Goal: Task Accomplishment & Management: Manage account settings

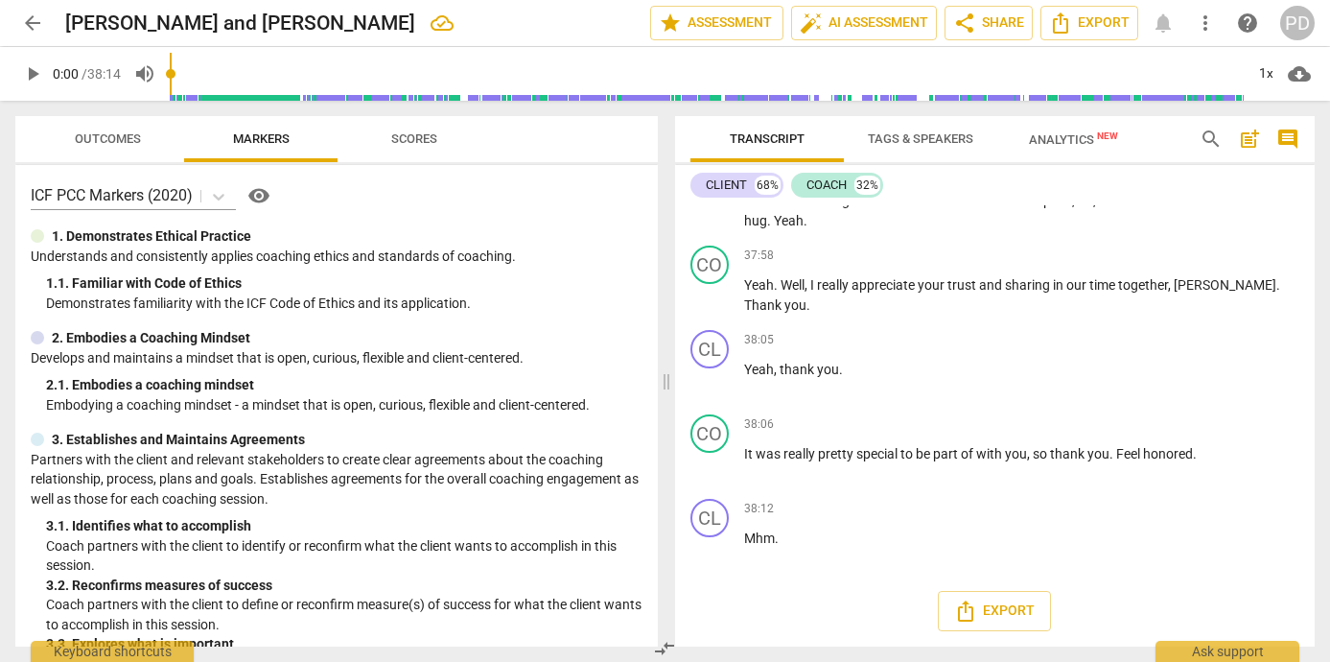
scroll to position [13723, 0]
click at [1059, 244] on div "CO play_arrow pause 37:58 + Add competency keyboard_arrow_right Yeah . Well , I…" at bounding box center [995, 280] width 640 height 84
click at [1055, 138] on span "Analytics New" at bounding box center [1073, 139] width 89 height 14
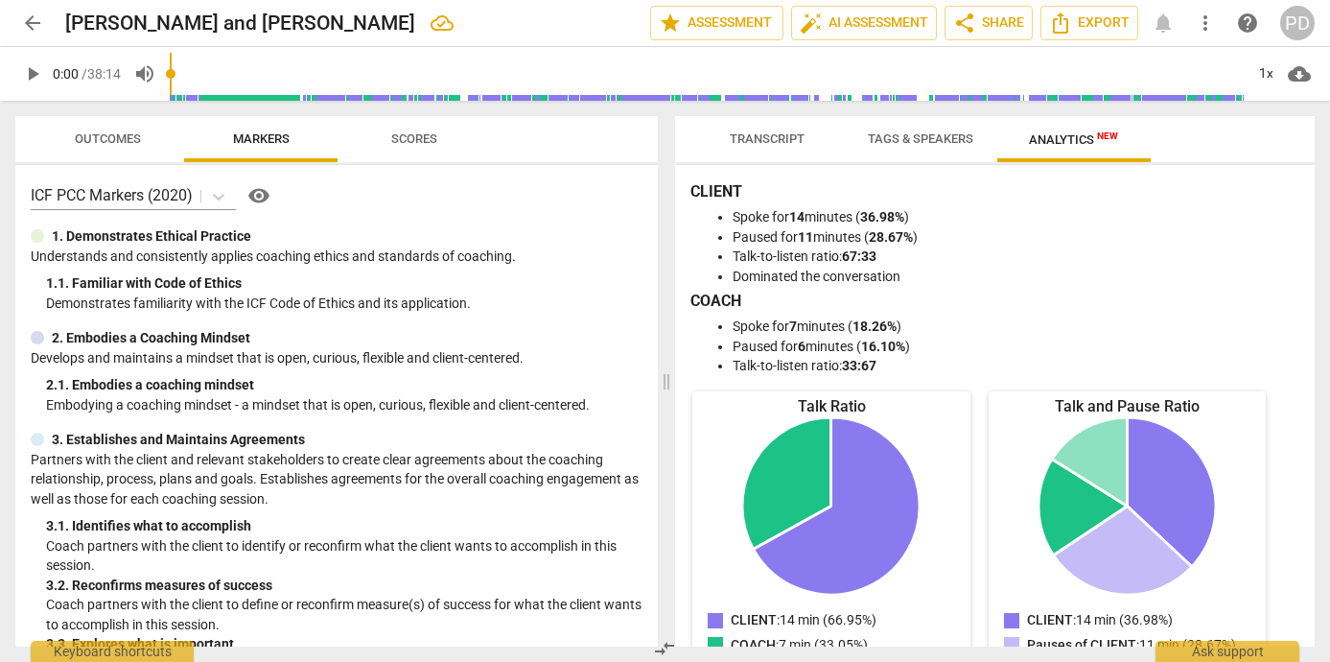
click at [759, 133] on span "Transcript" at bounding box center [767, 138] width 75 height 14
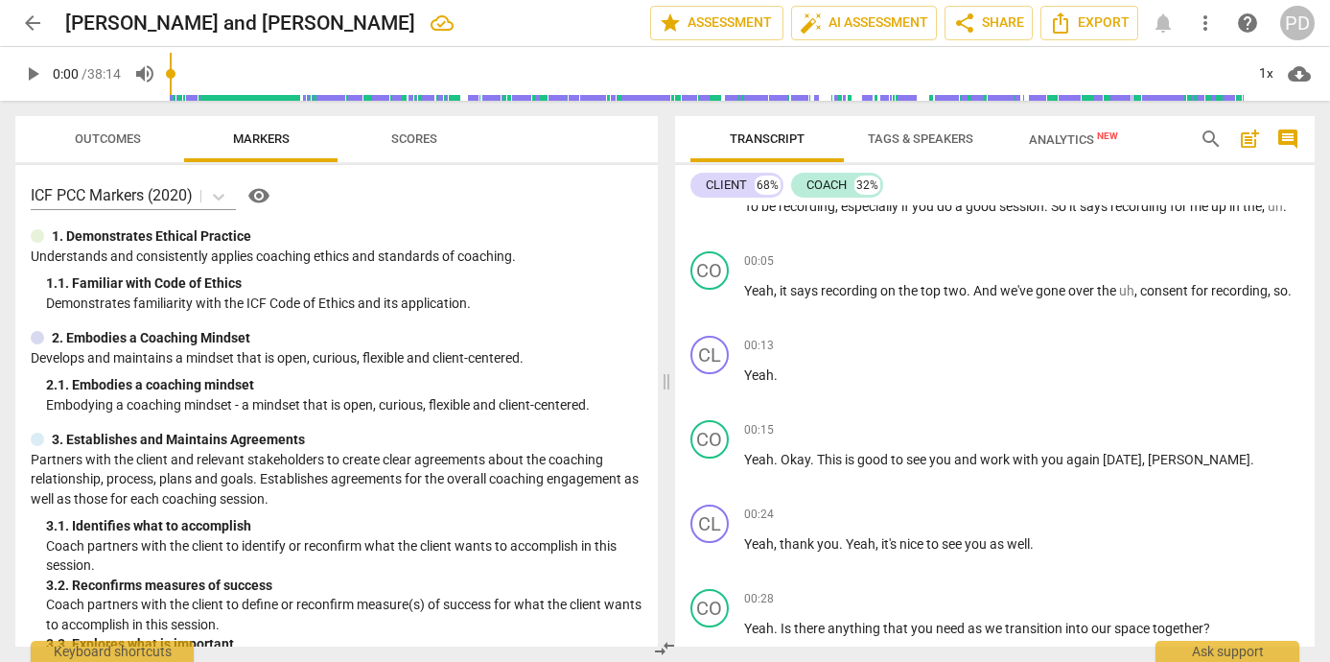
scroll to position [0, 0]
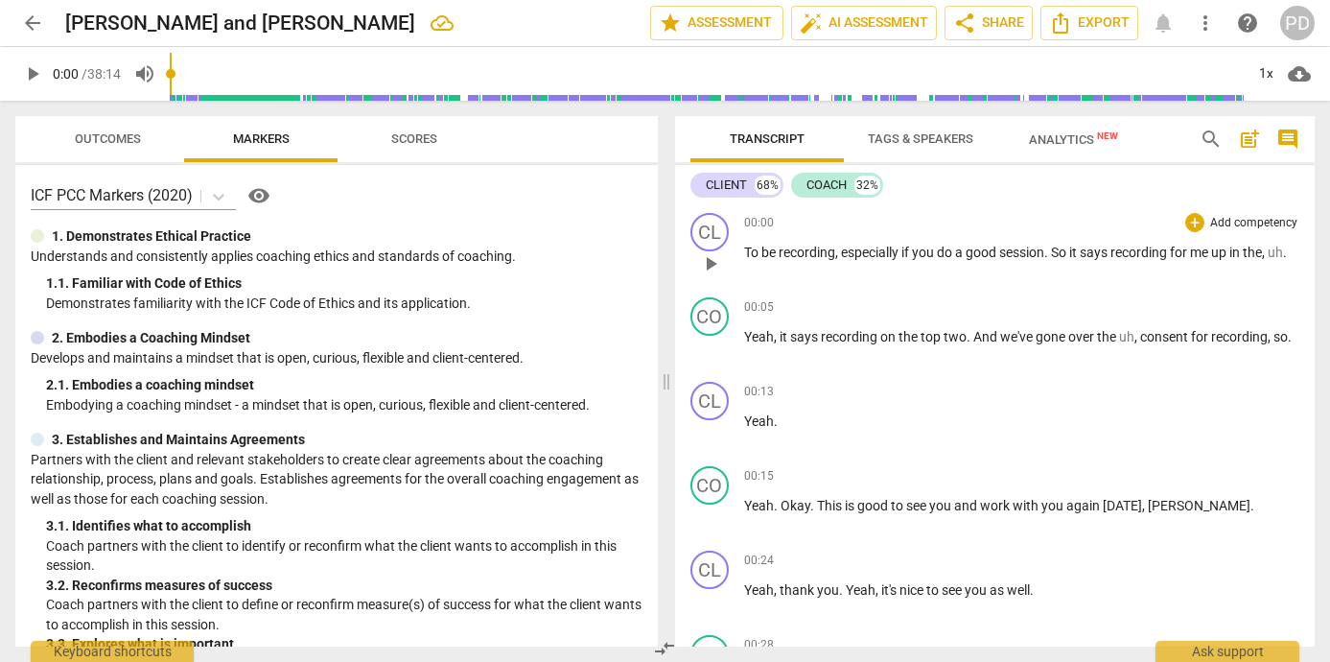
click at [1051, 251] on span "." at bounding box center [1047, 251] width 7 height 15
click at [1051, 253] on span "." at bounding box center [1047, 251] width 7 height 15
click at [34, 19] on span "arrow_back" at bounding box center [32, 23] width 23 height 23
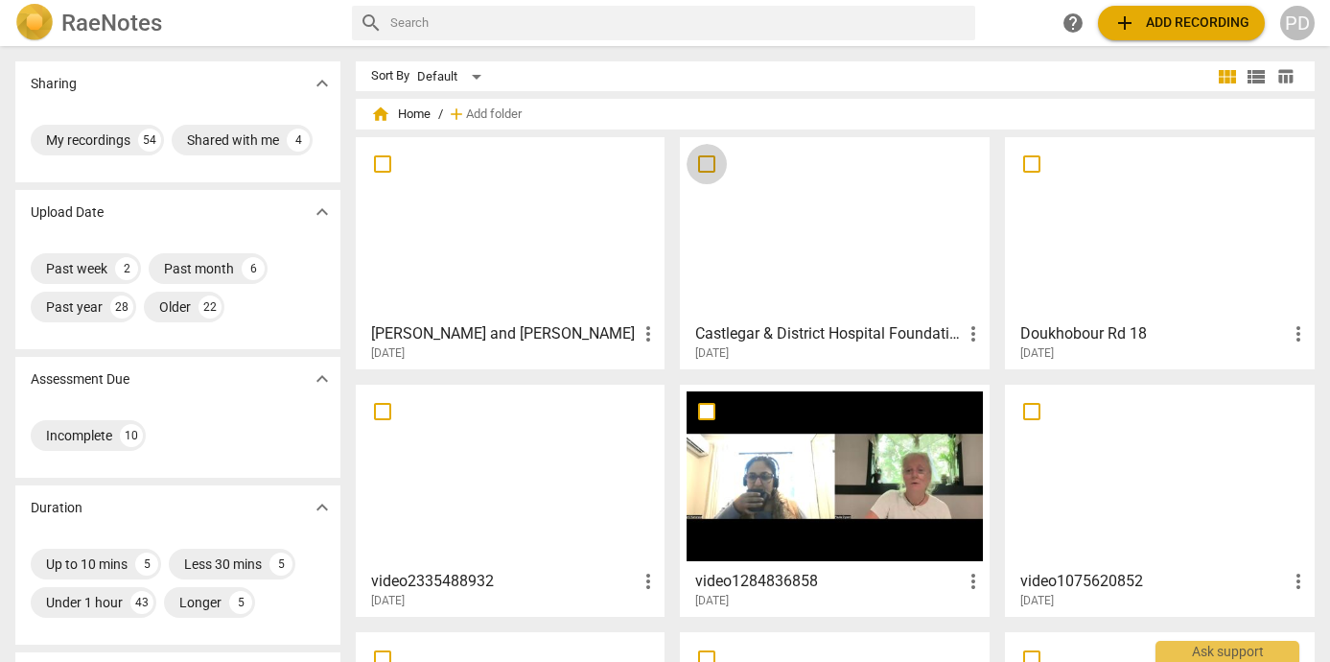
click at [703, 162] on input "checkbox" at bounding box center [706, 163] width 40 height 23
checkbox input "false"
click at [1259, 109] on span "Delete" at bounding box center [1263, 114] width 40 height 16
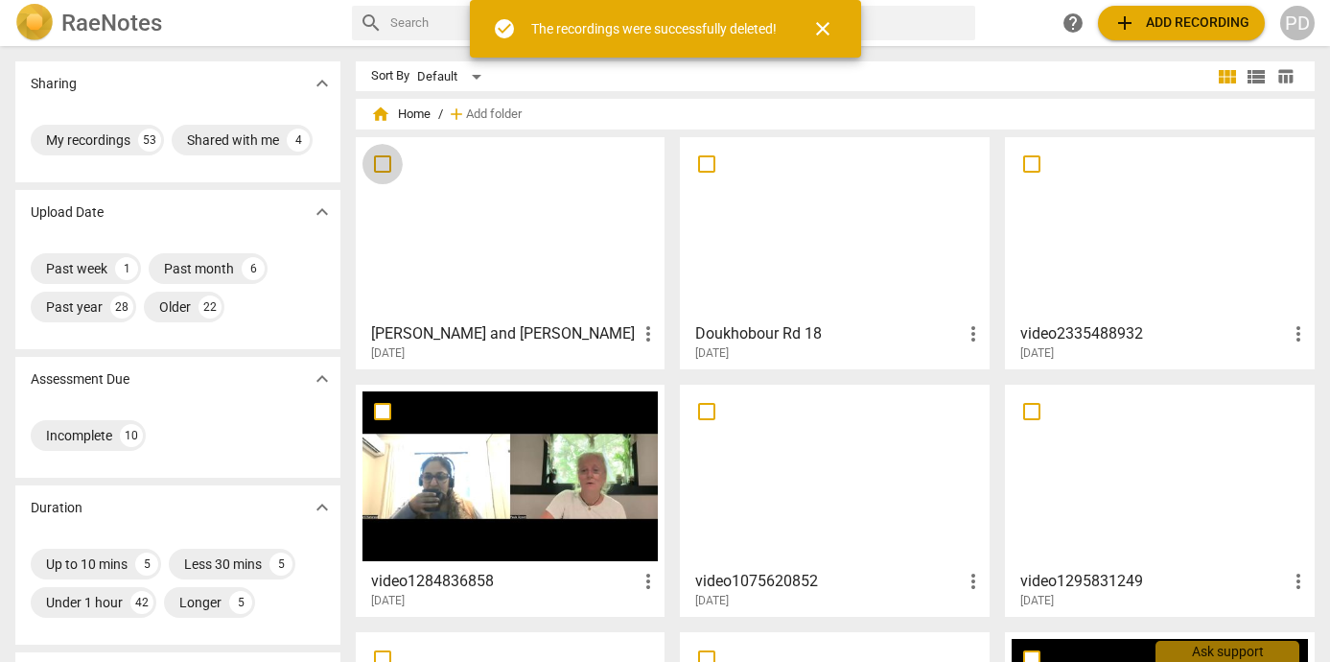
click at [379, 166] on input "checkbox" at bounding box center [382, 163] width 40 height 23
checkbox input "false"
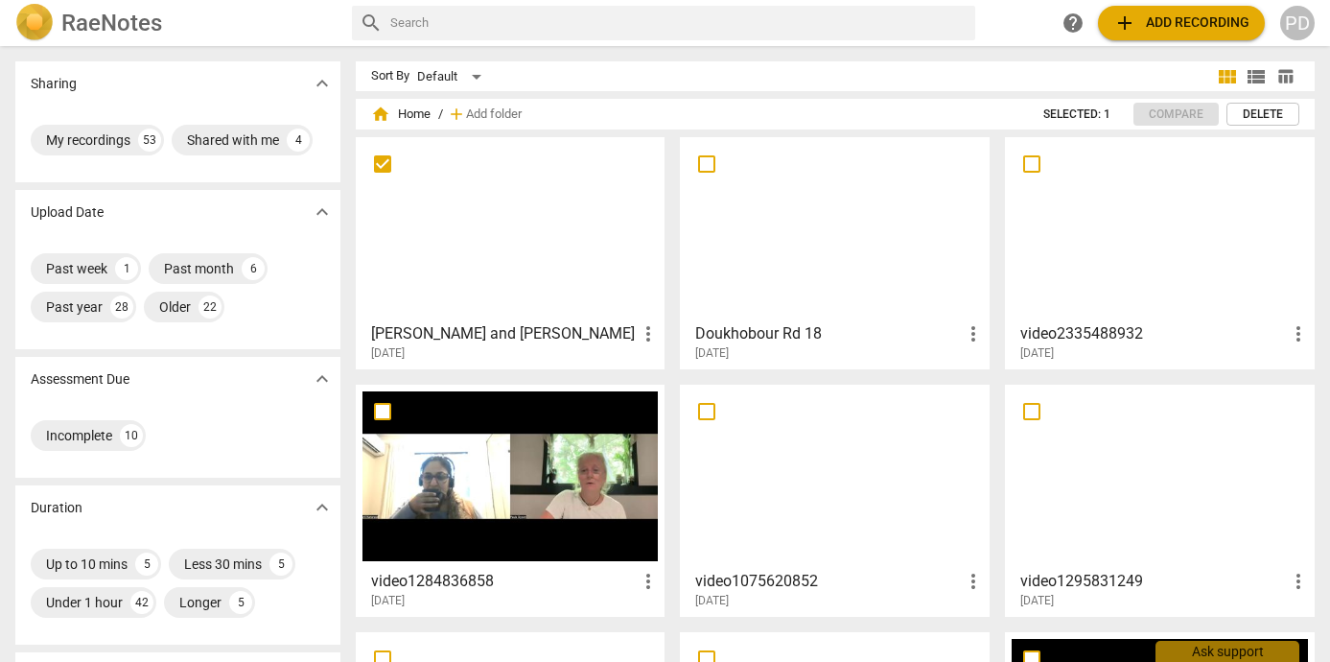
click at [459, 332] on h3 "[PERSON_NAME] and [PERSON_NAME]" at bounding box center [504, 333] width 267 height 23
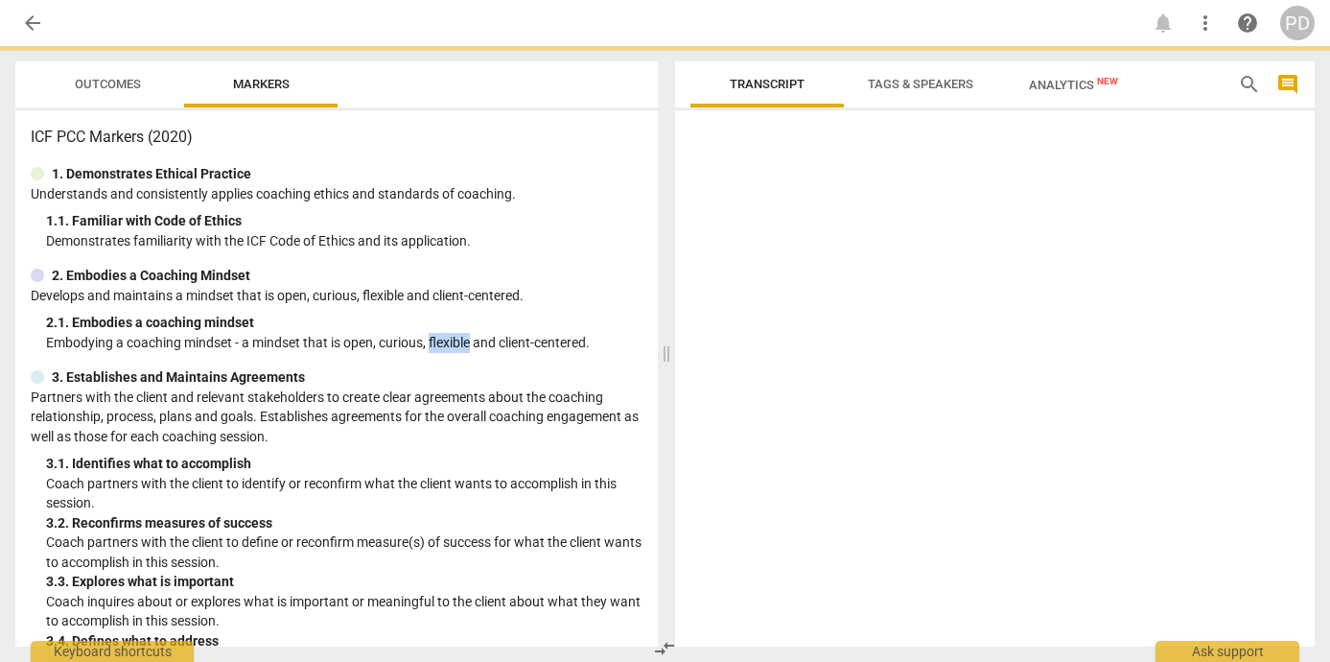
click at [459, 333] on p "Embodying a coaching mindset - a mindset that is open, curious, flexible and cl…" at bounding box center [344, 343] width 596 height 20
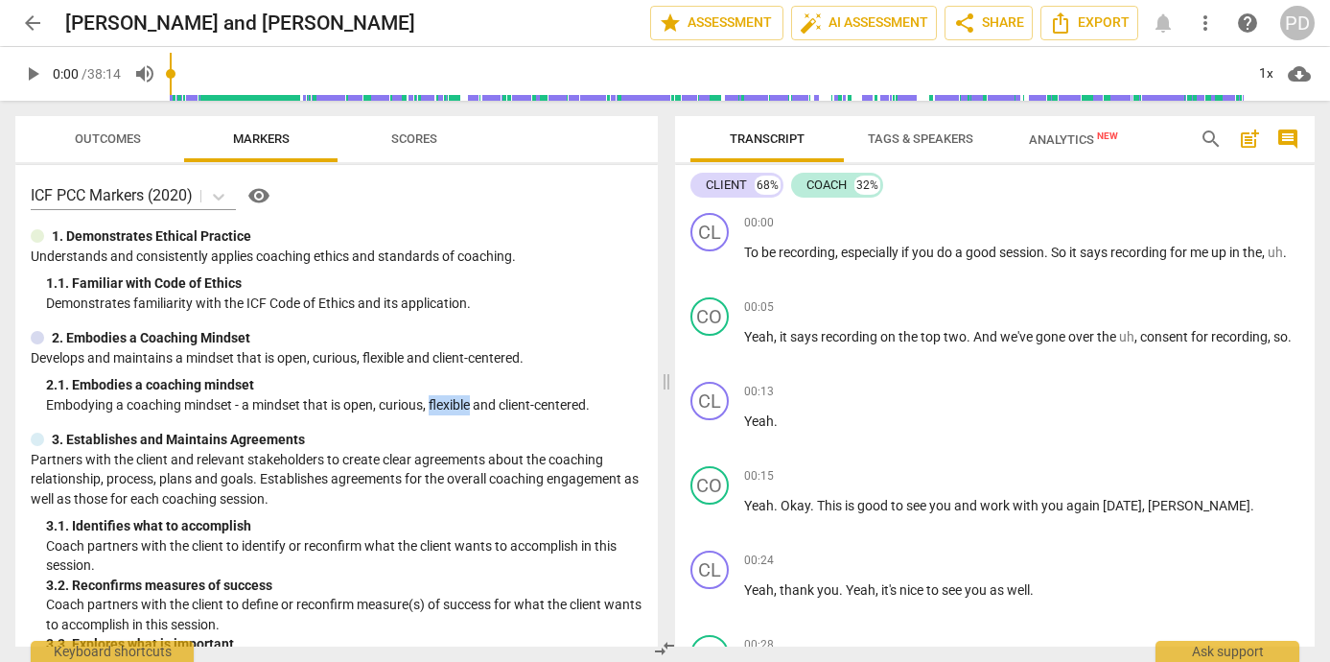
click at [930, 134] on span "Tags & Speakers" at bounding box center [920, 138] width 105 height 14
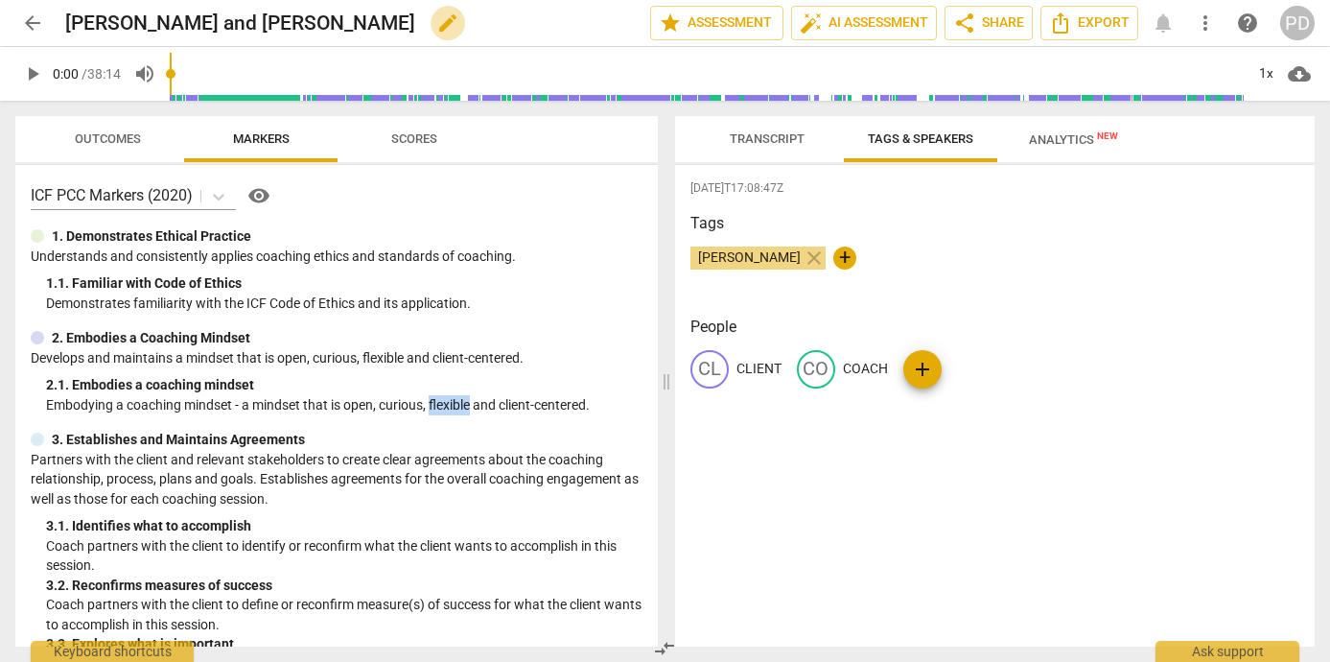
click at [436, 28] on span "edit" at bounding box center [447, 23] width 23 height 23
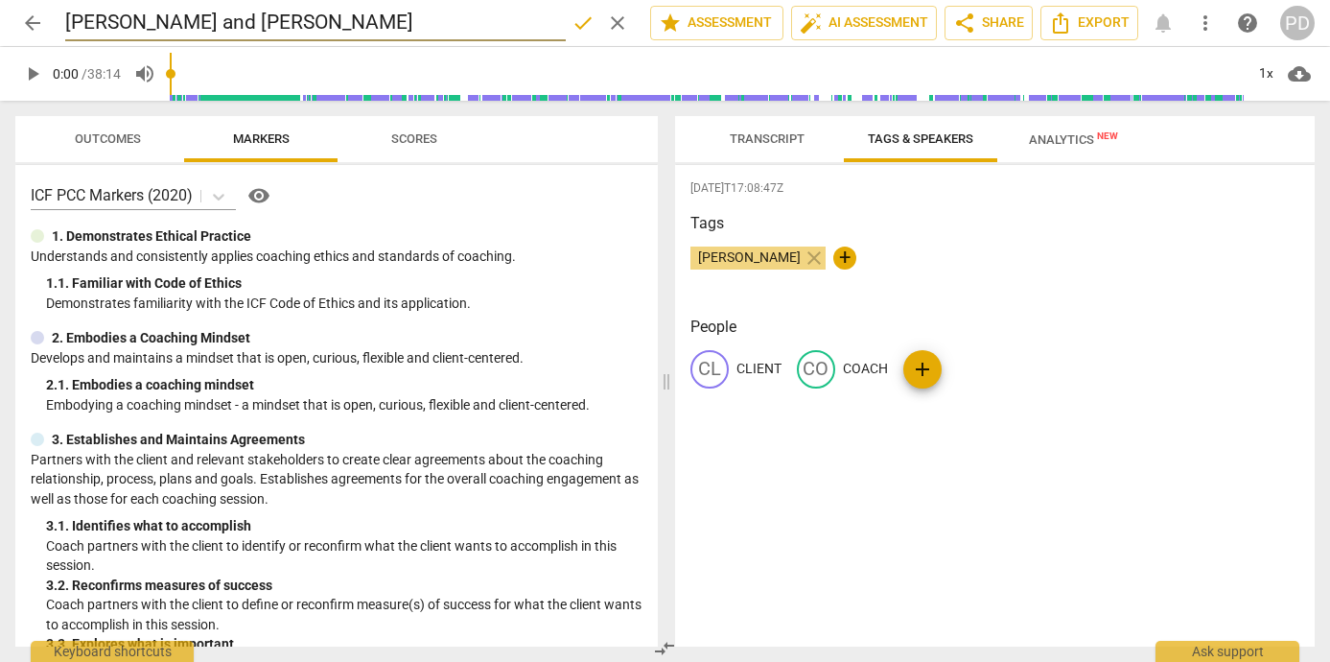
drag, startPoint x: 242, startPoint y: 22, endPoint x: 152, endPoint y: 24, distance: 89.2
click at [152, 24] on input "[PERSON_NAME] and [PERSON_NAME]" at bounding box center [315, 23] width 500 height 36
click at [312, 19] on input "[PERSON_NAME] and [PERSON_NAME]" at bounding box center [315, 23] width 500 height 36
type input "[PERSON_NAME] and [PERSON_NAME] possible submission"
click at [33, 17] on span "arrow_back" at bounding box center [32, 23] width 23 height 23
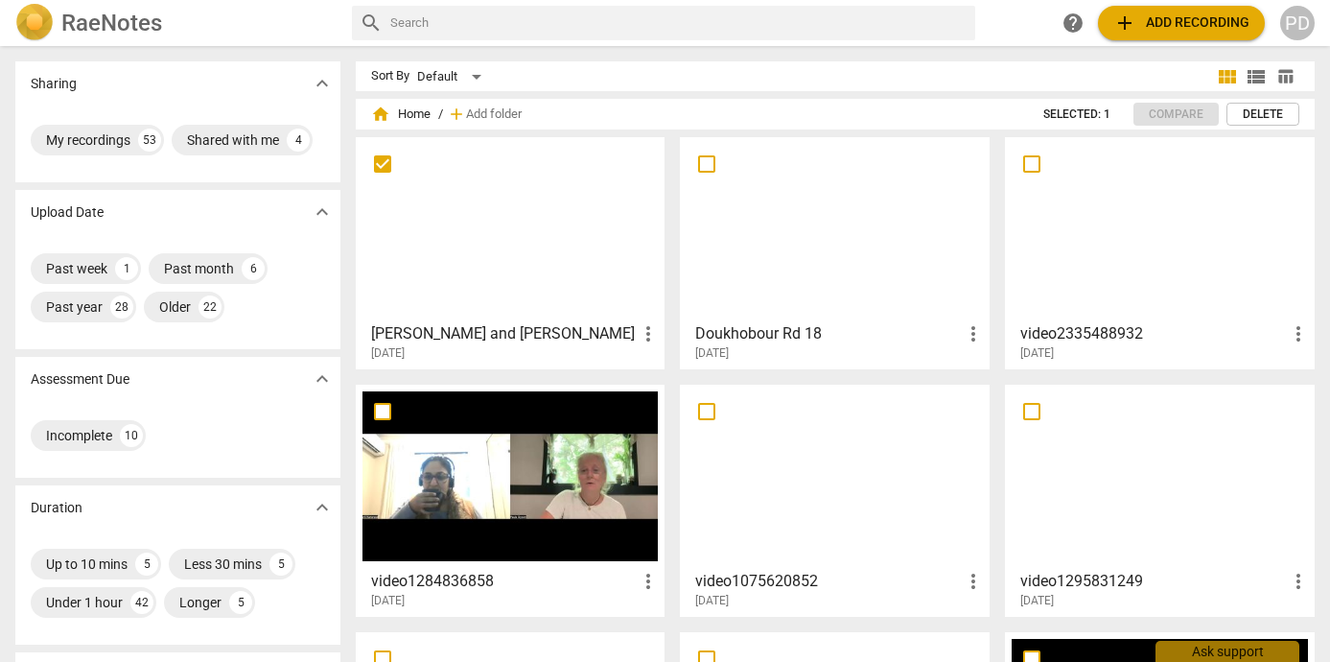
click at [383, 166] on input "checkbox" at bounding box center [382, 163] width 40 height 23
checkbox input "true"
click at [483, 332] on h3 "[PERSON_NAME] and [PERSON_NAME]" at bounding box center [504, 333] width 267 height 23
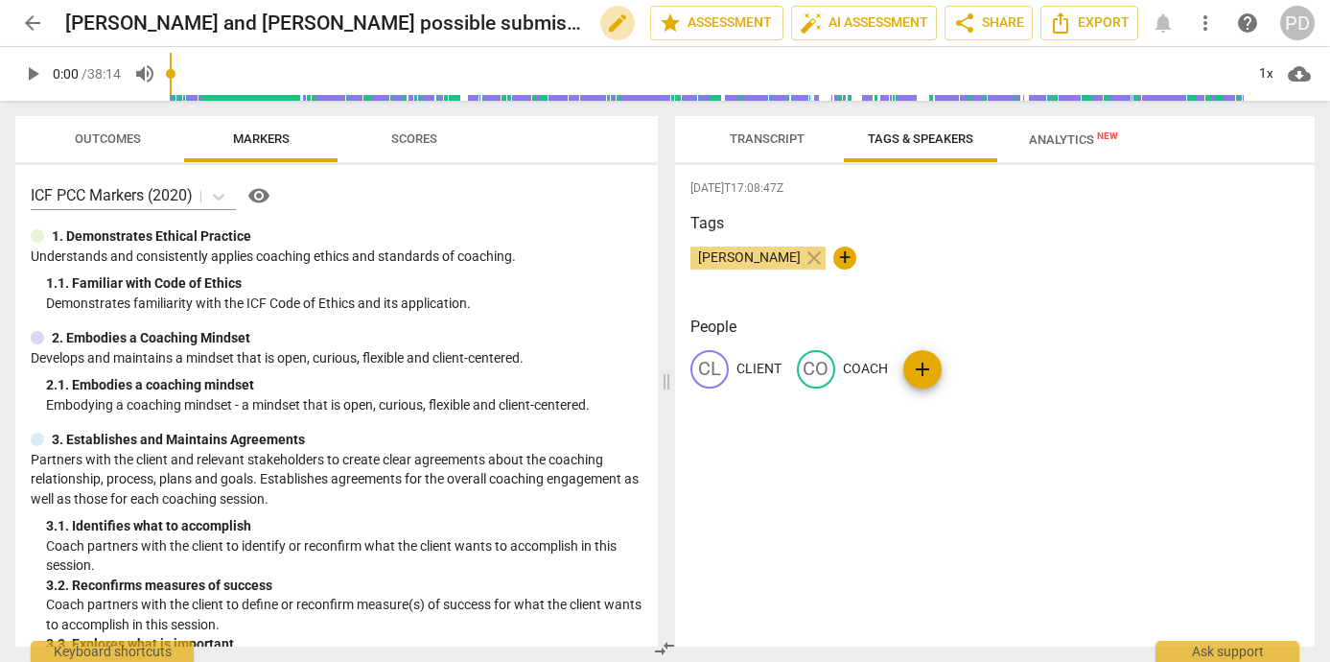
click at [606, 20] on span "edit" at bounding box center [617, 23] width 23 height 23
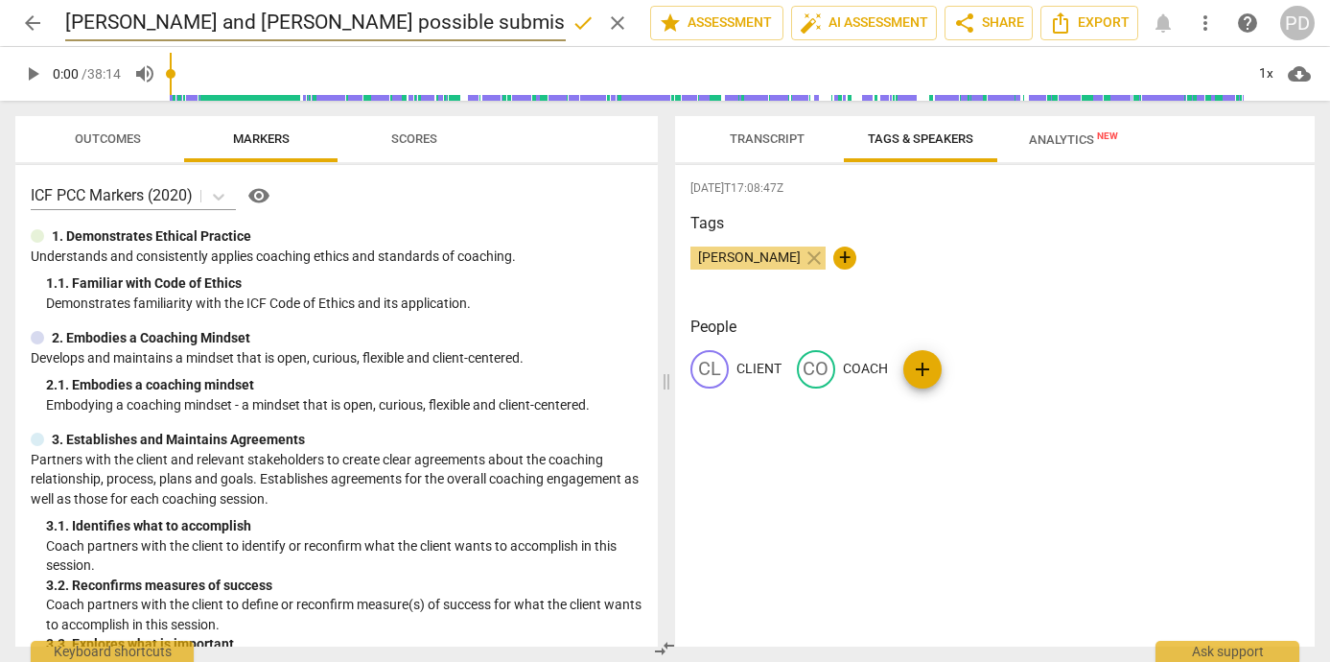
drag, startPoint x: 194, startPoint y: 20, endPoint x: 161, endPoint y: 16, distance: 32.8
click at [161, 16] on input "[PERSON_NAME] and [PERSON_NAME] possible submission" at bounding box center [315, 23] width 500 height 36
type input "[PERSON_NAME] & [PERSON_NAME] possible submission"
click at [573, 26] on span "done" at bounding box center [582, 23] width 23 height 23
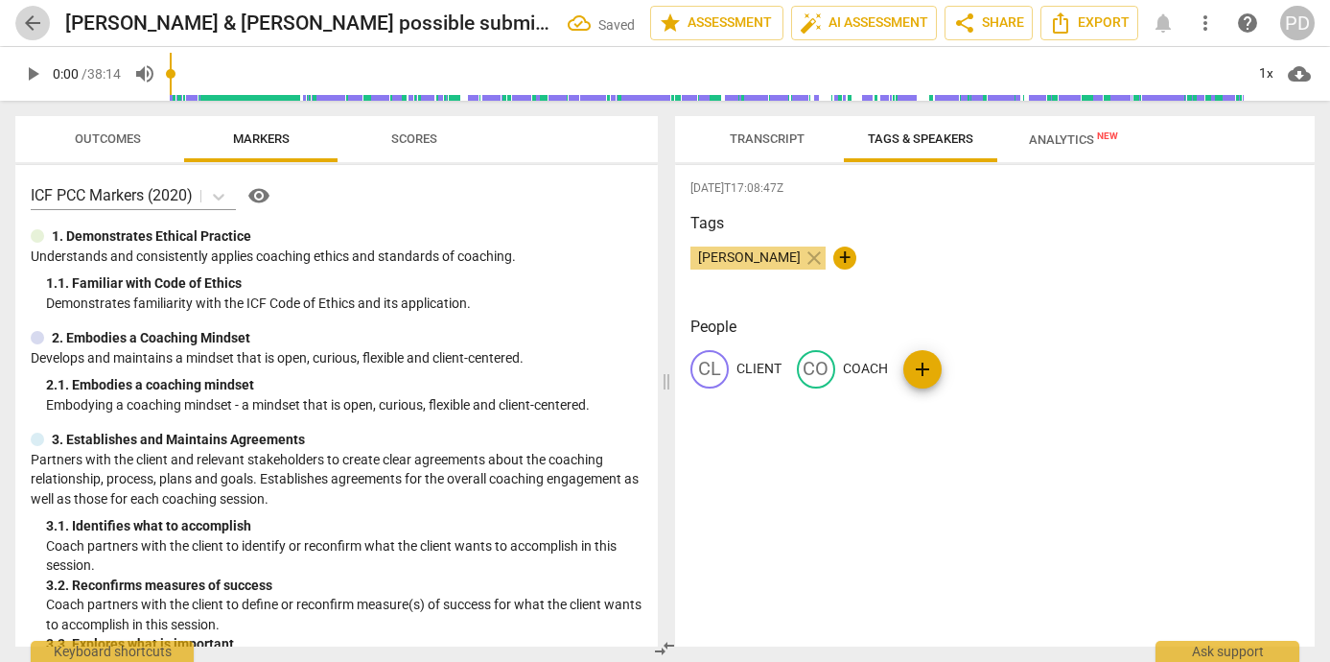
click at [31, 28] on span "arrow_back" at bounding box center [32, 23] width 23 height 23
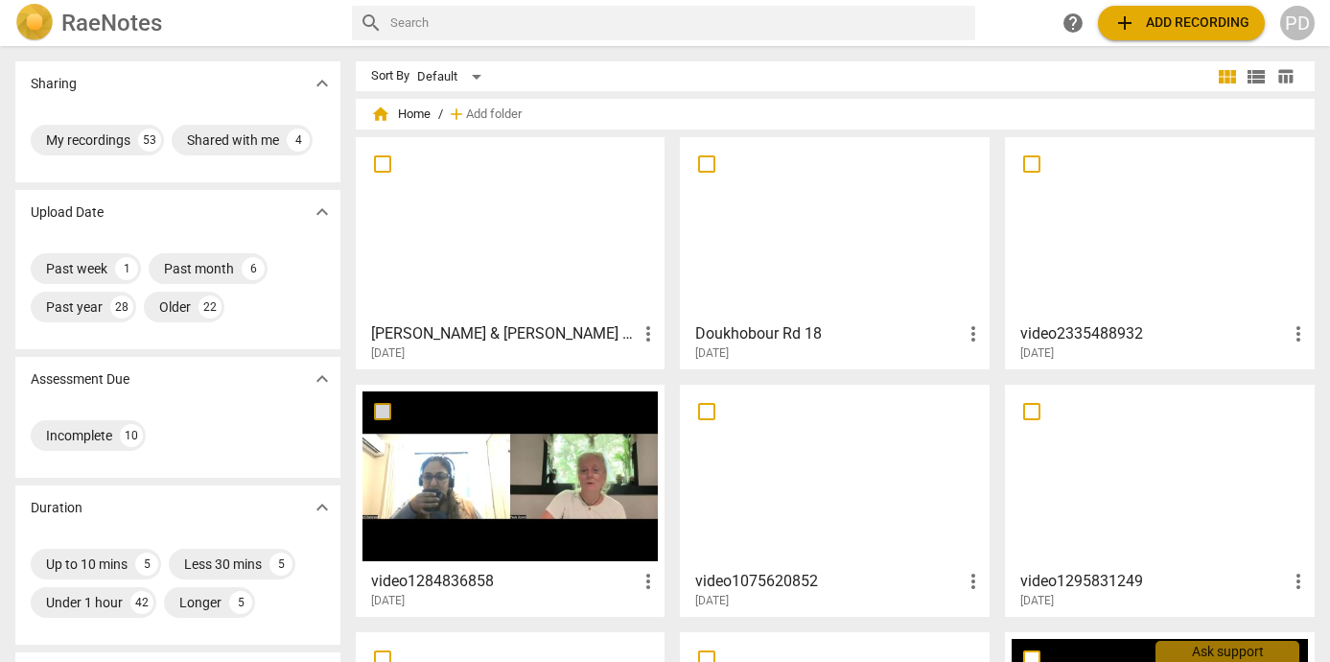
click at [378, 409] on input "checkbox" at bounding box center [382, 411] width 40 height 23
checkbox input "false"
click at [451, 577] on h3 "video1284836858" at bounding box center [504, 581] width 267 height 23
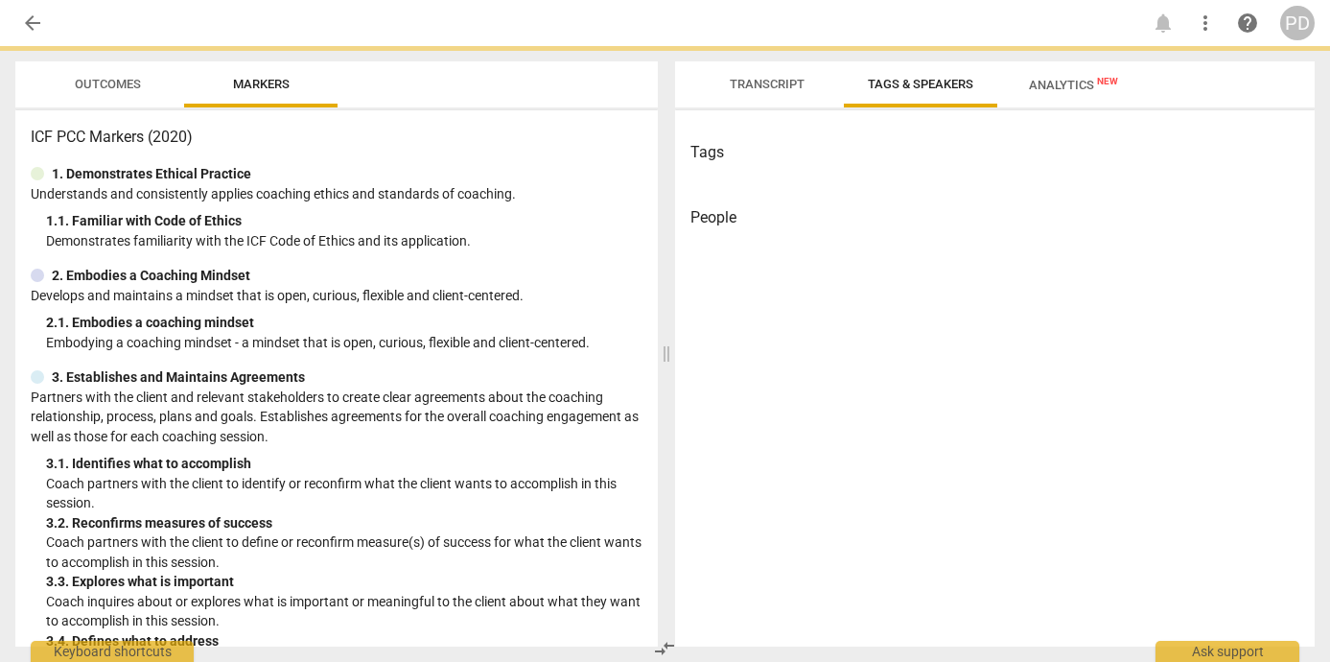
click at [451, 577] on div "3. 3. Explores what is important" at bounding box center [344, 581] width 596 height 20
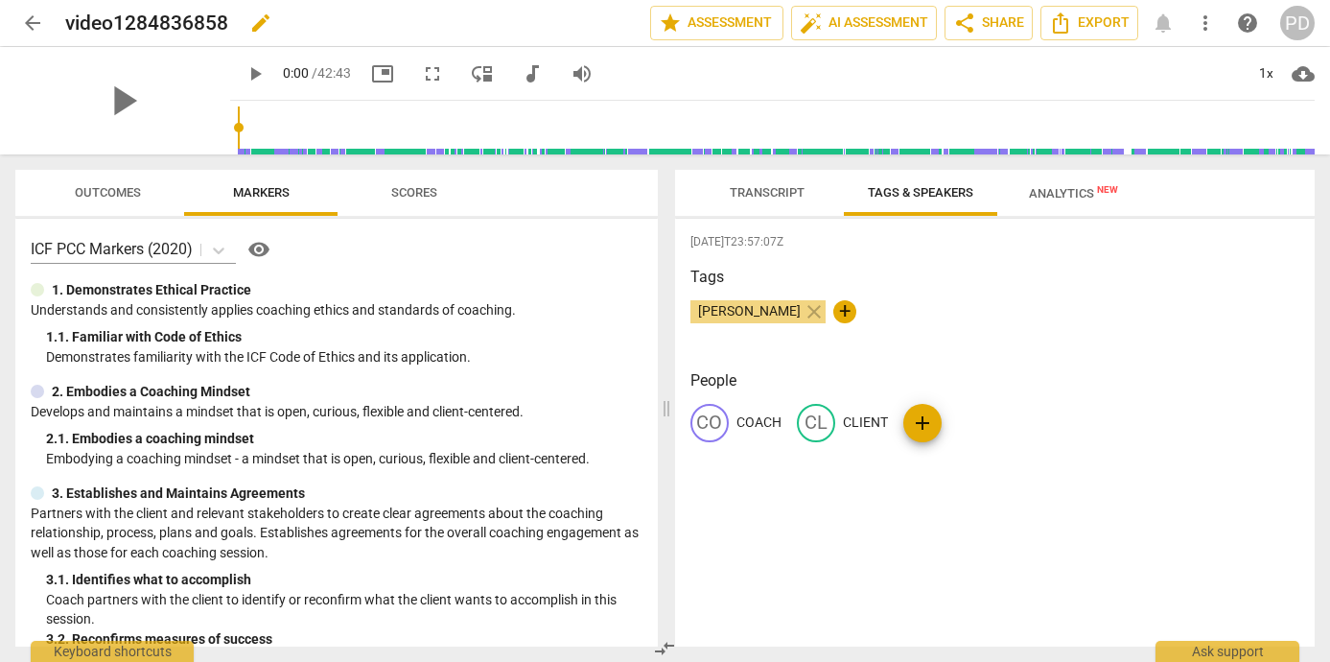
click at [261, 25] on span "edit" at bounding box center [260, 23] width 23 height 23
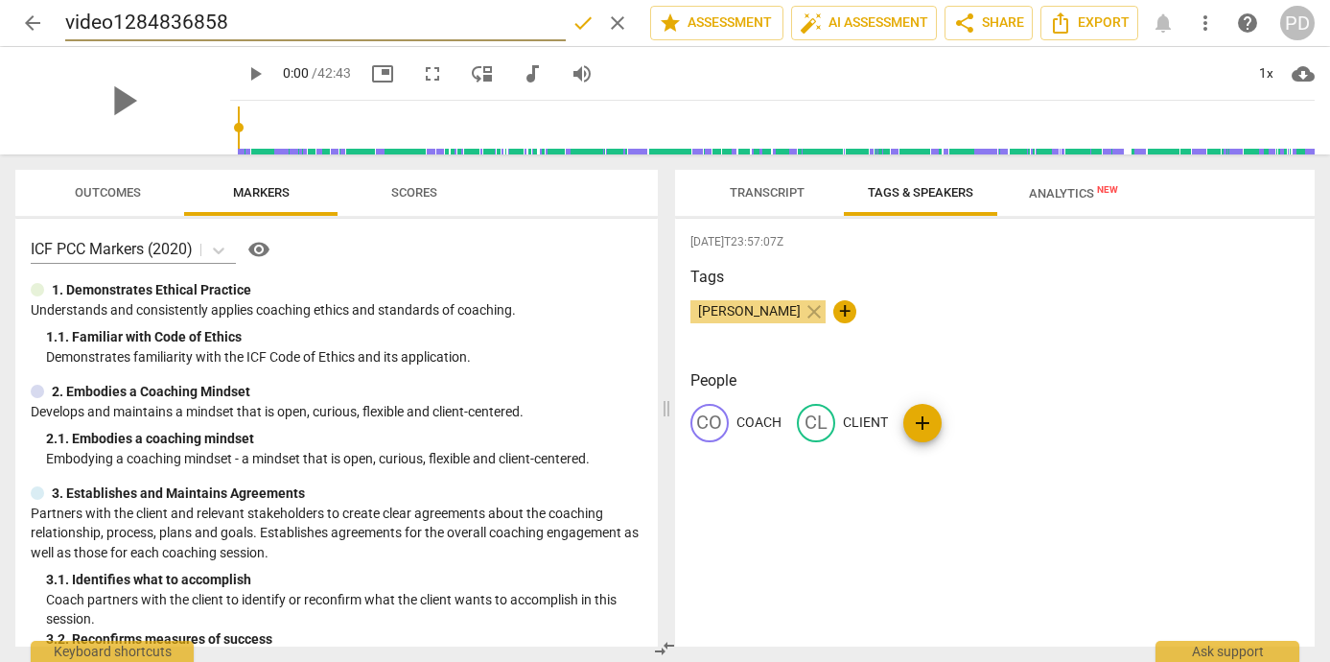
drag, startPoint x: 240, startPoint y: 21, endPoint x: 47, endPoint y: 12, distance: 193.0
click at [47, 11] on div "arrow_back video1284836858 done clear star Assessment auto_fix_high AI Assessme…" at bounding box center [664, 23] width 1299 height 36
type input "Aarti & [PERSON_NAME] possible submission"
click at [571, 25] on span "done" at bounding box center [582, 23] width 23 height 23
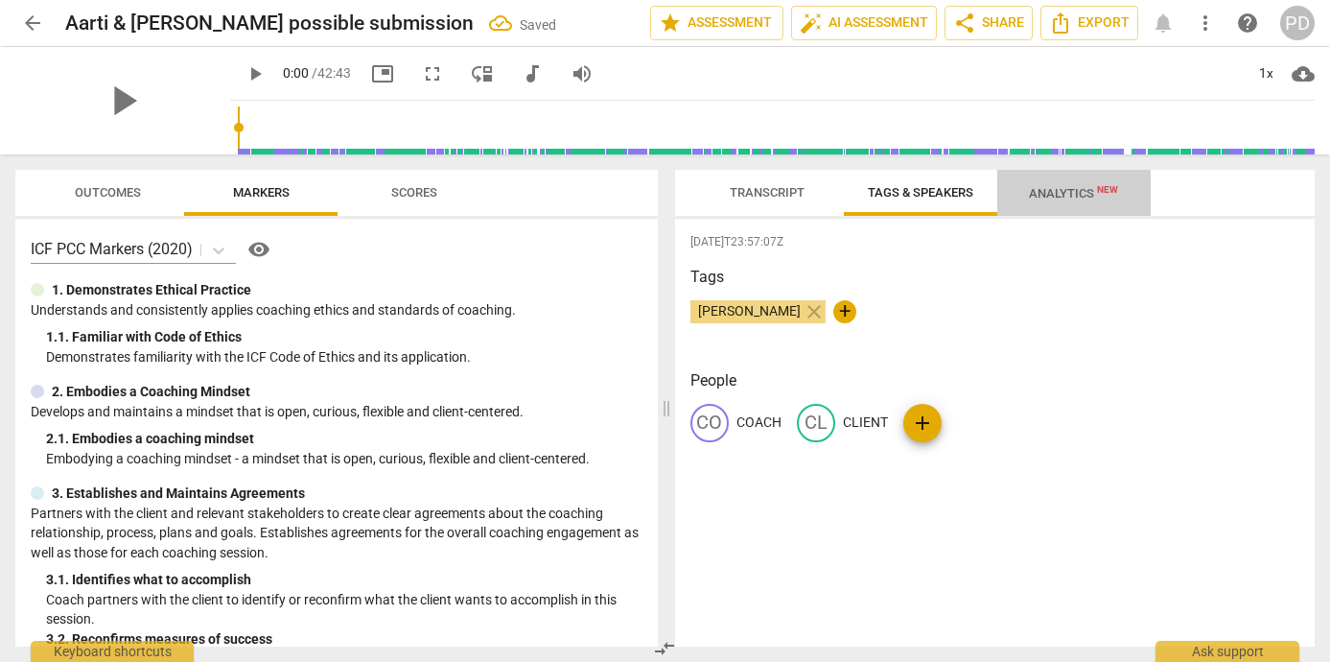
click at [1052, 196] on span "Analytics New" at bounding box center [1073, 193] width 89 height 14
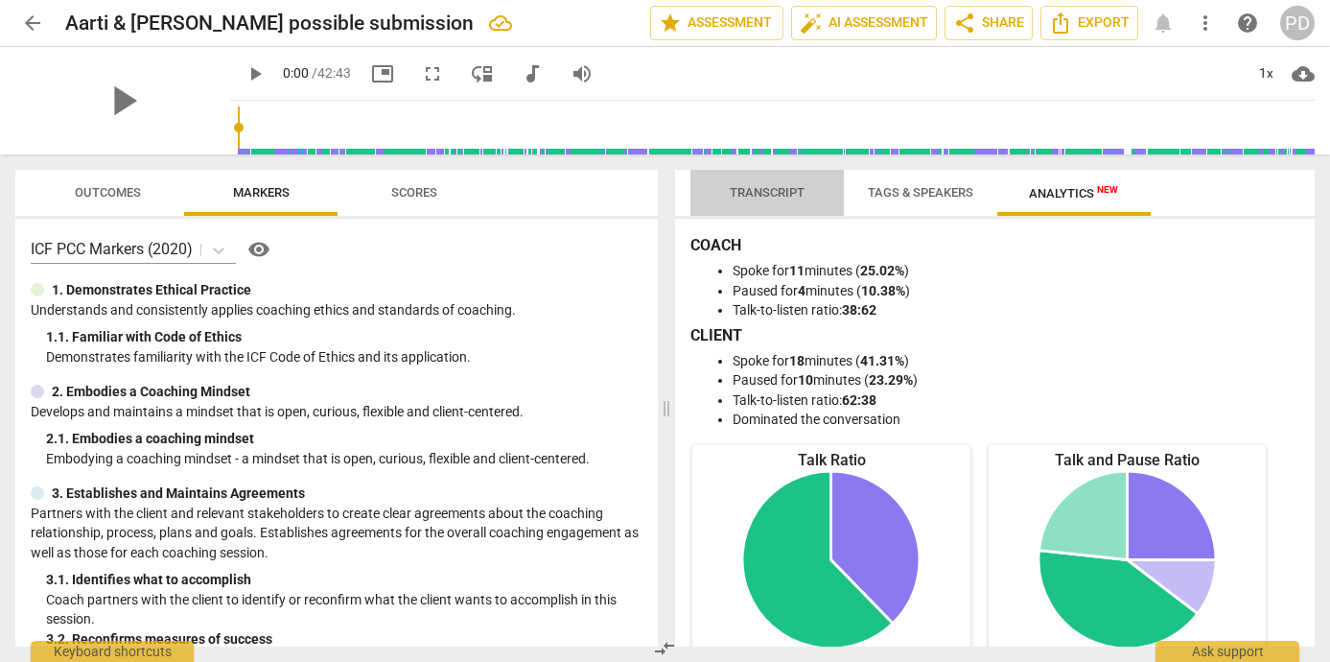
click at [740, 188] on span "Transcript" at bounding box center [767, 192] width 75 height 14
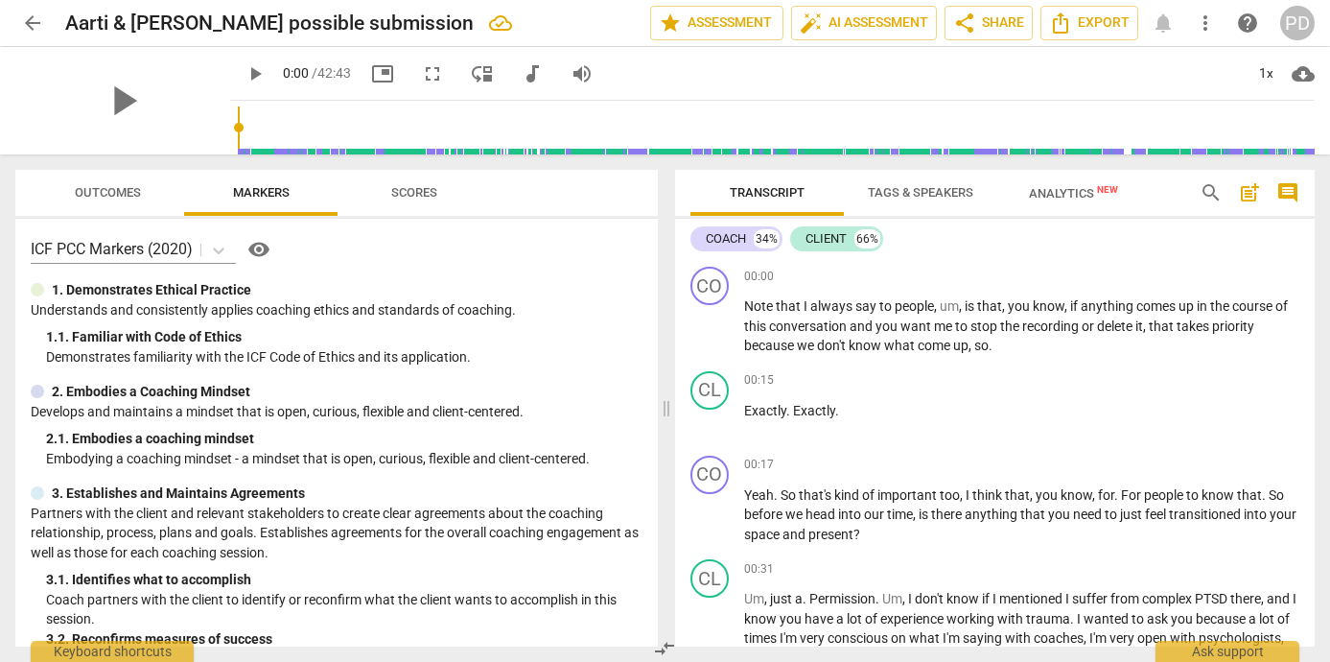
click at [35, 23] on span "arrow_back" at bounding box center [32, 23] width 23 height 23
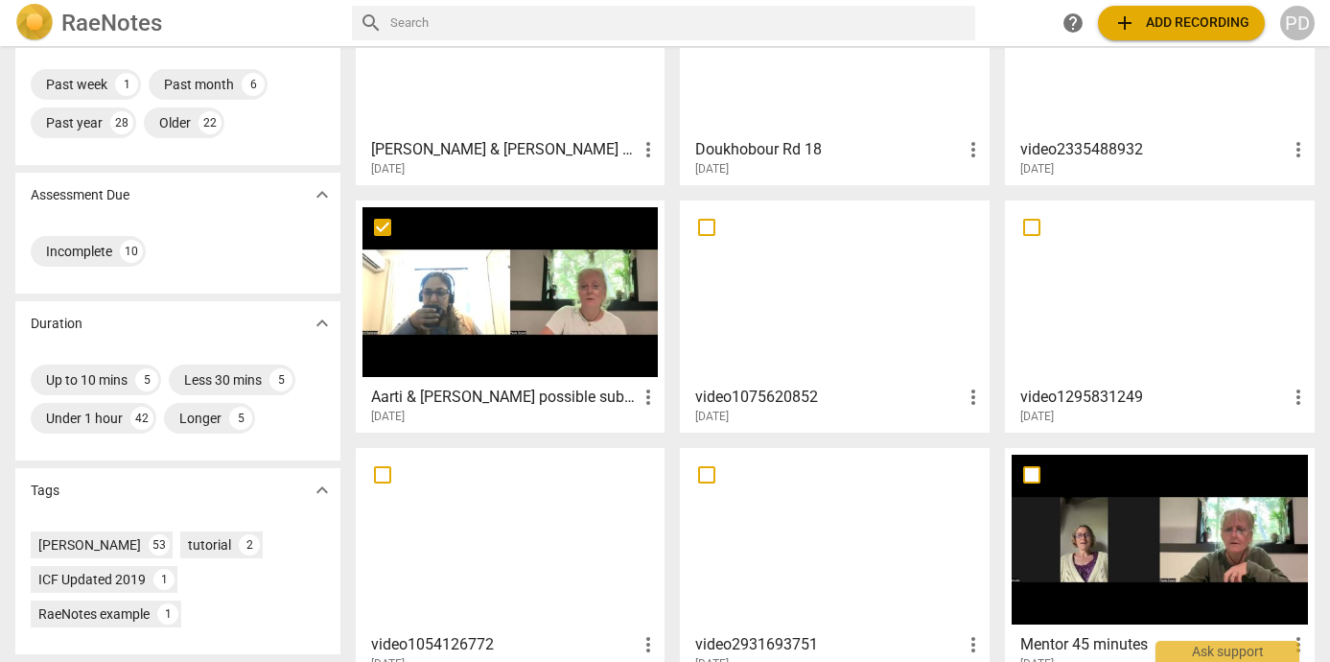
scroll to position [204, 0]
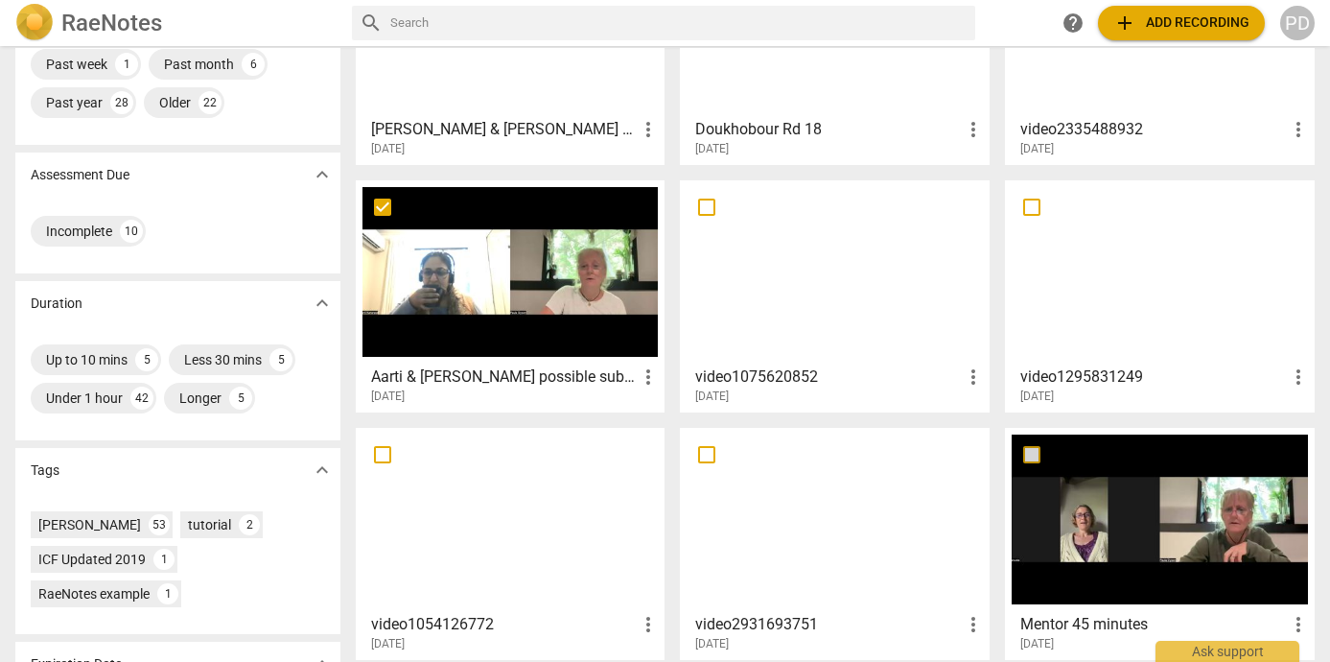
click at [1030, 450] on input "checkbox" at bounding box center [1032, 454] width 40 height 23
checkbox input "false"
click at [862, 373] on h3 "video1075620852" at bounding box center [828, 376] width 267 height 23
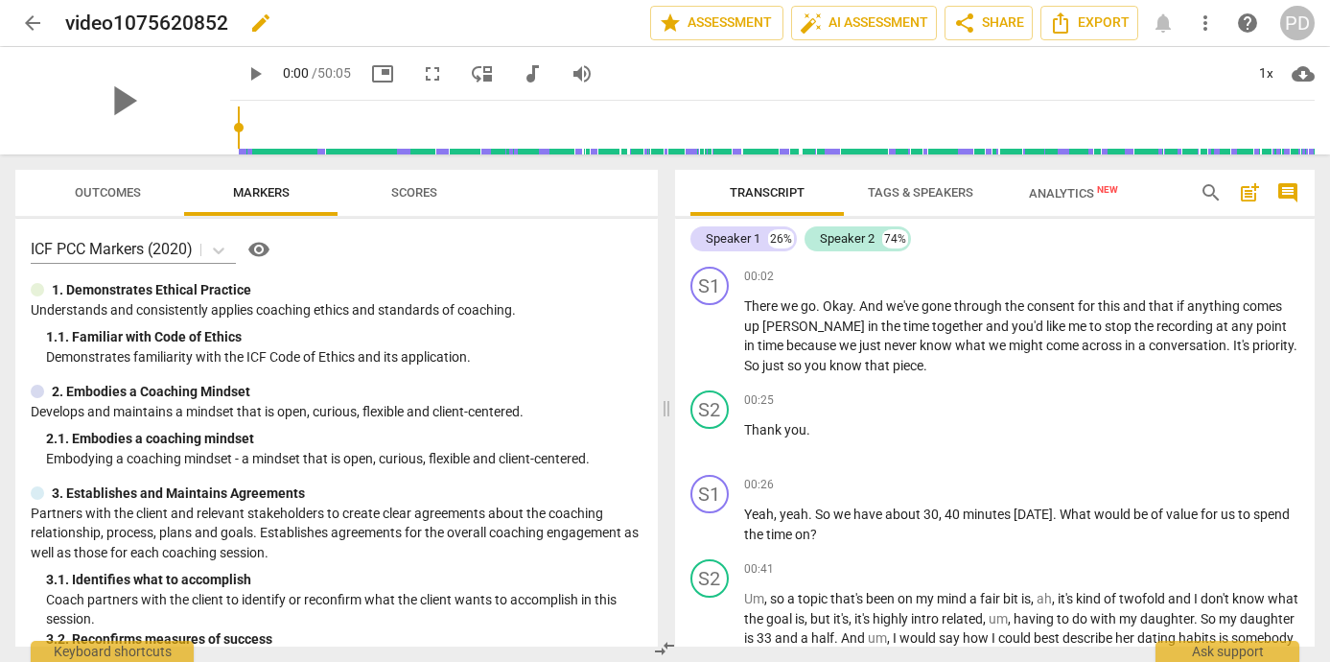
click at [260, 25] on span "edit" at bounding box center [260, 23] width 23 height 23
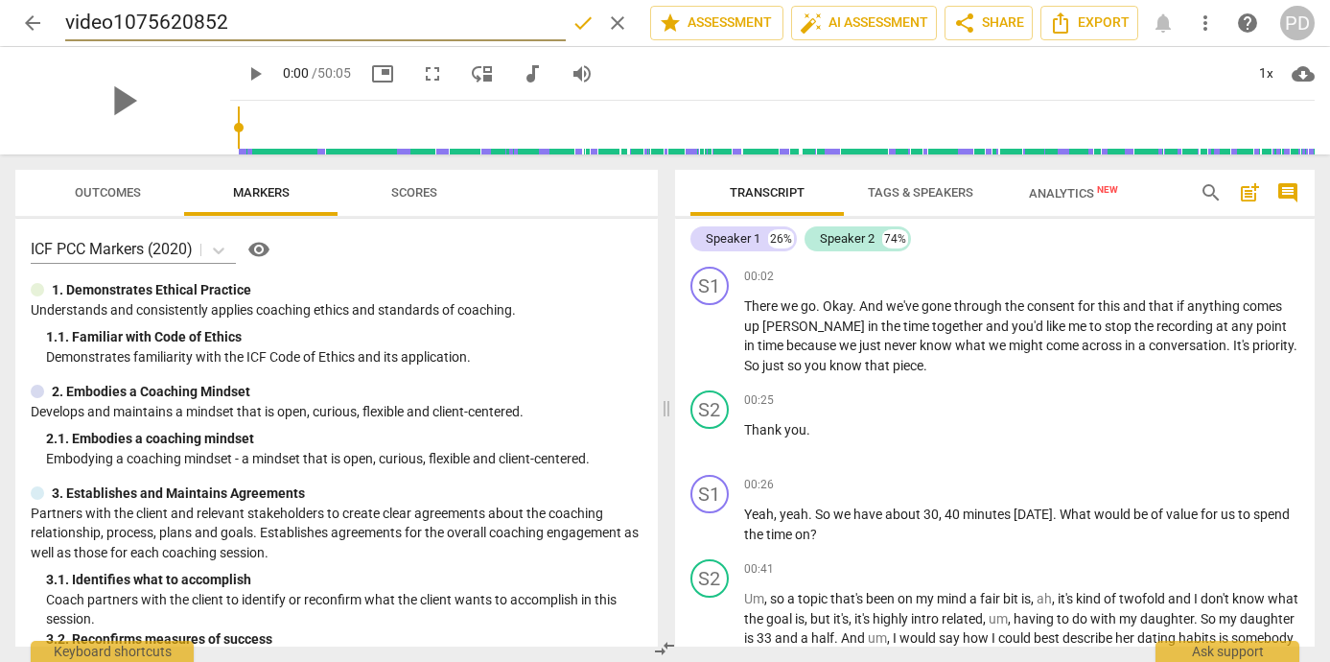
drag, startPoint x: 232, startPoint y: 21, endPoint x: -9, endPoint y: 23, distance: 240.7
click at [0, 0] on html "arrow_back video1075620852 done clear star Assessment auto_fix_high AI Assessme…" at bounding box center [665, 0] width 1330 height 0
type input "Natalie & [PERSON_NAME] possible submission"
click at [574, 23] on span "done" at bounding box center [582, 23] width 23 height 23
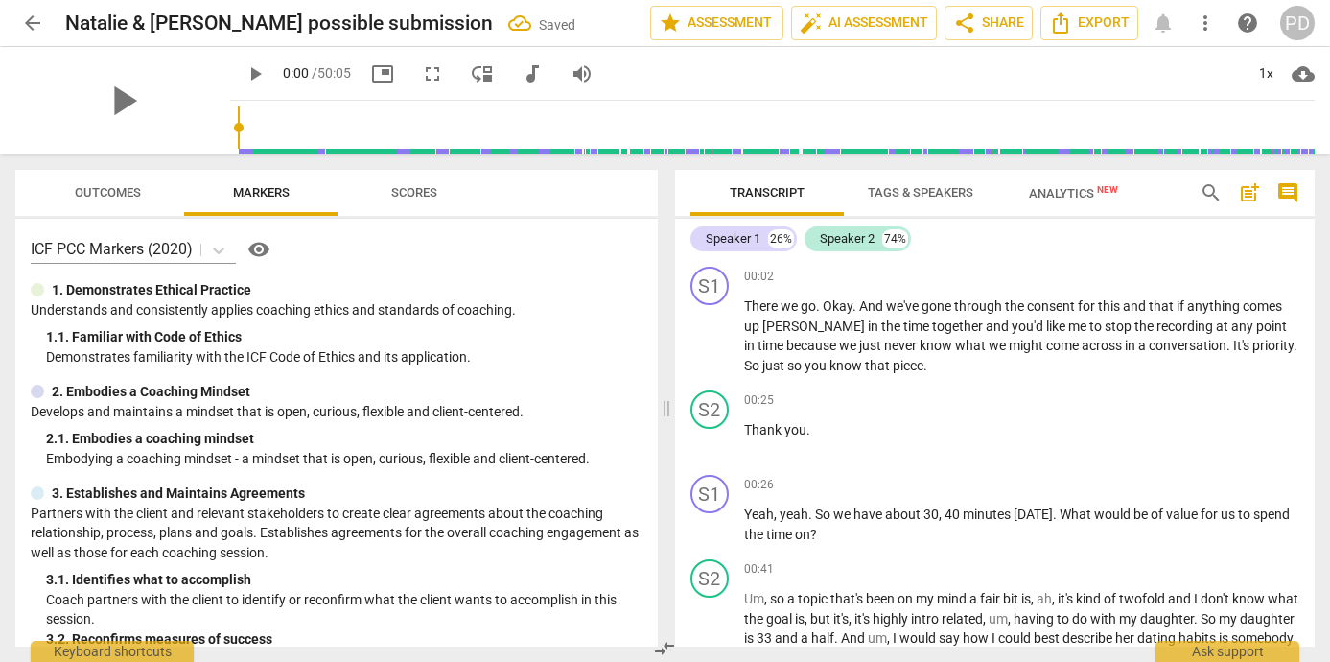
click at [34, 17] on span "arrow_back" at bounding box center [32, 23] width 23 height 23
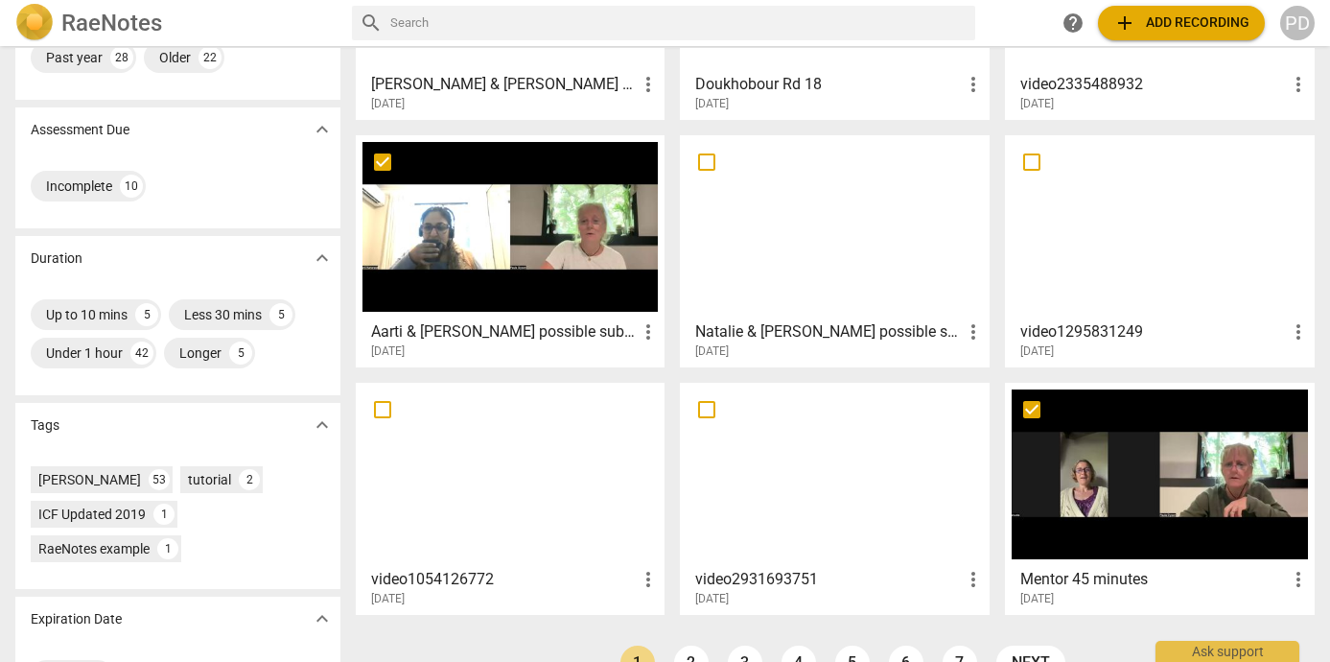
scroll to position [313, 0]
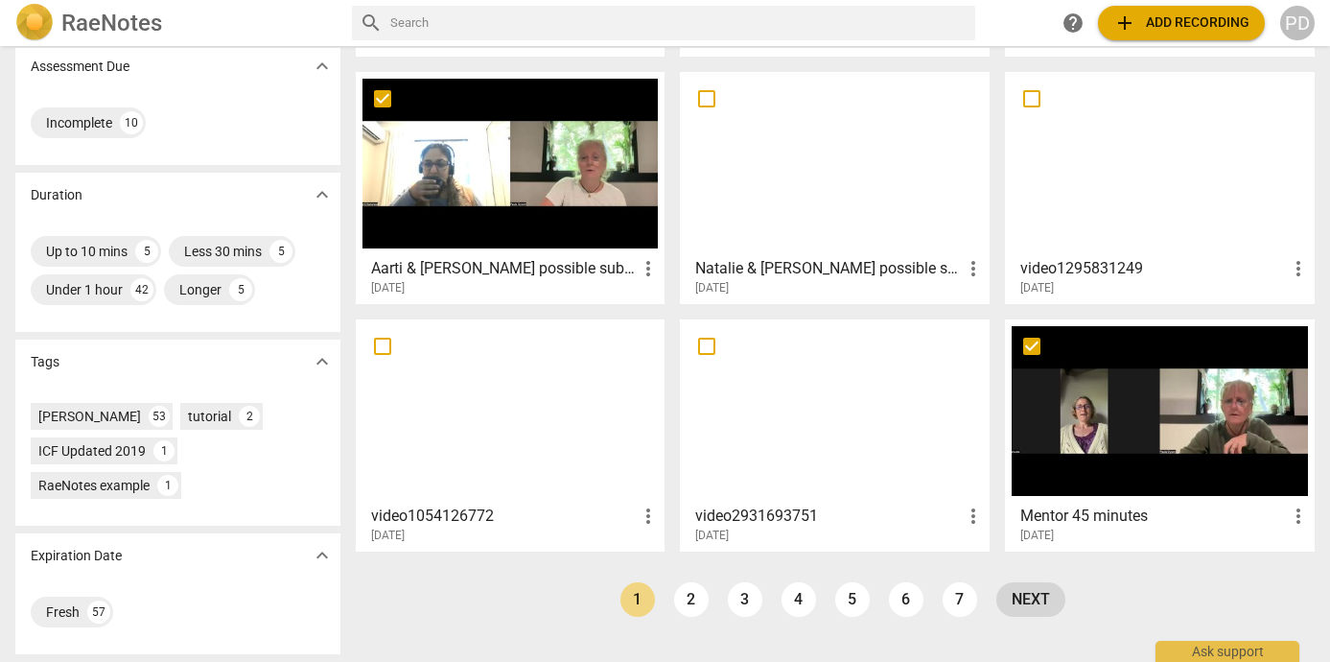
click at [1026, 601] on link "next" at bounding box center [1030, 599] width 69 height 35
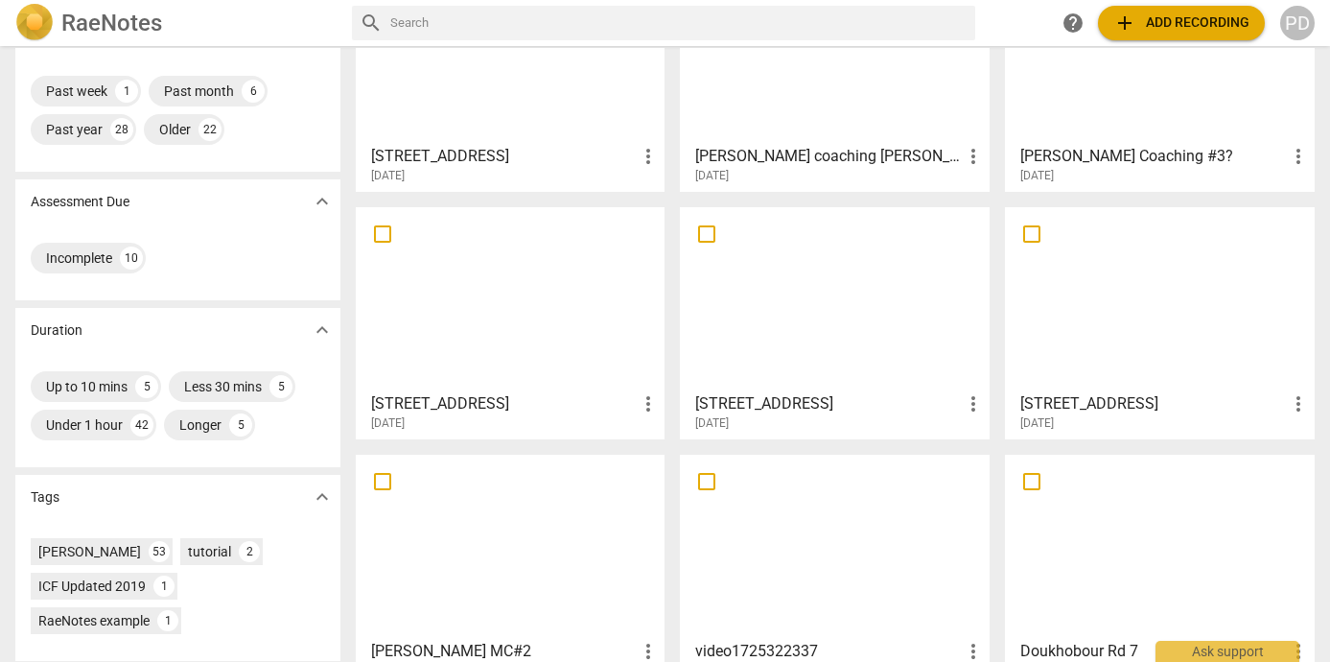
scroll to position [313, 0]
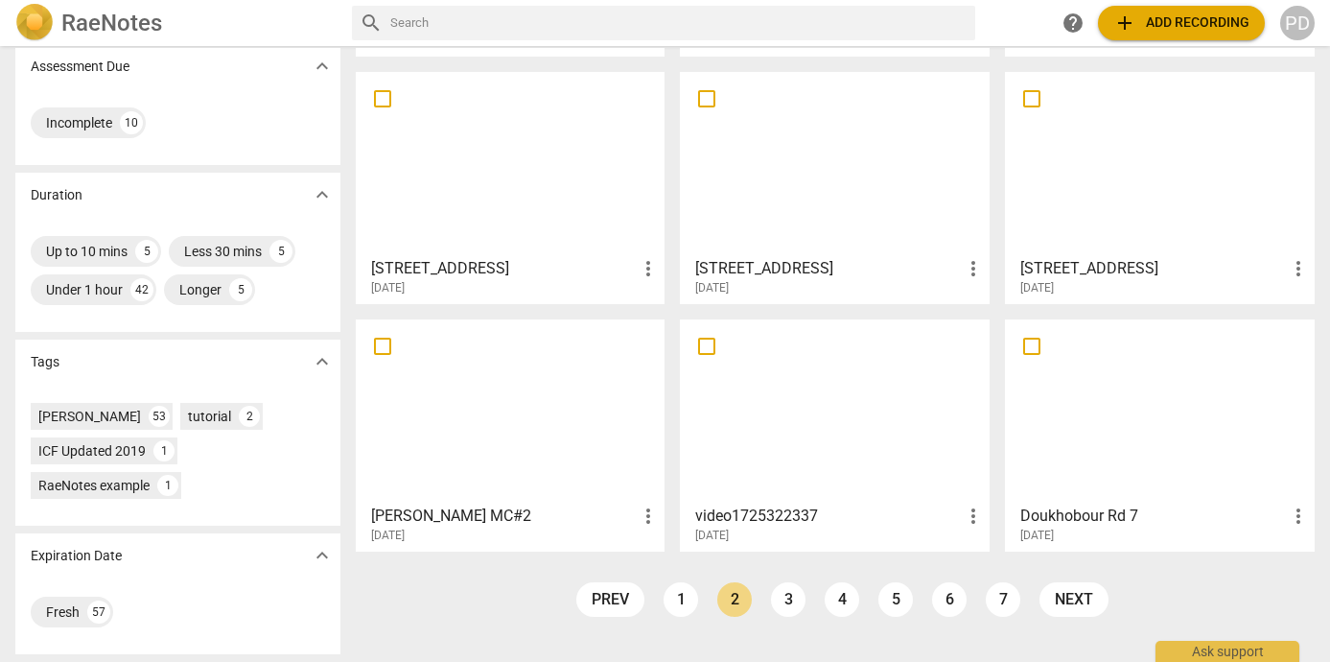
click at [826, 479] on div at bounding box center [834, 411] width 296 height 170
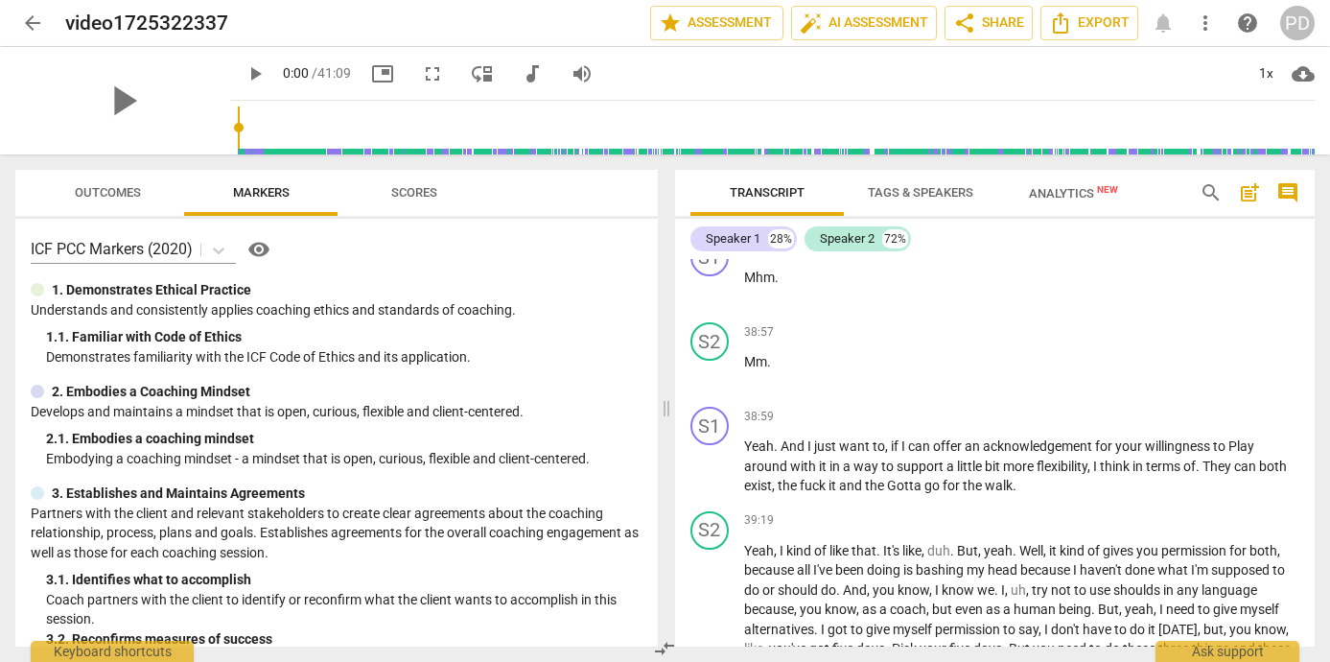
scroll to position [17512, 0]
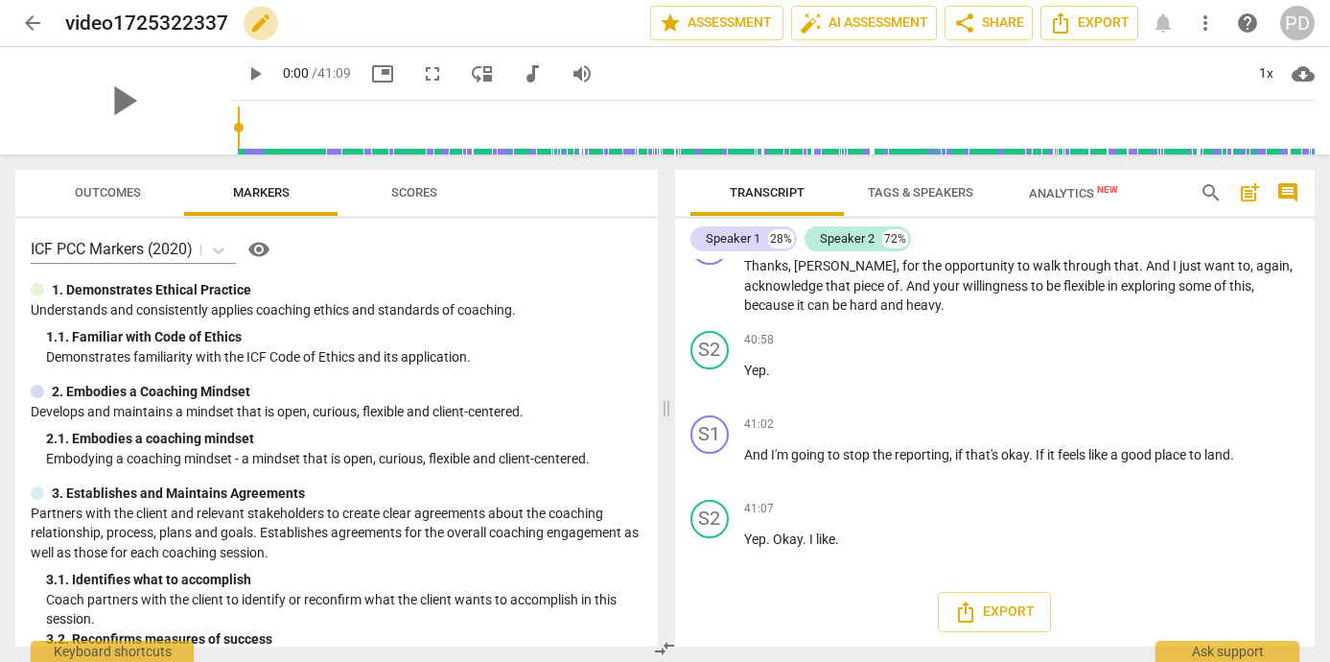
click at [262, 18] on span "edit" at bounding box center [260, 23] width 23 height 23
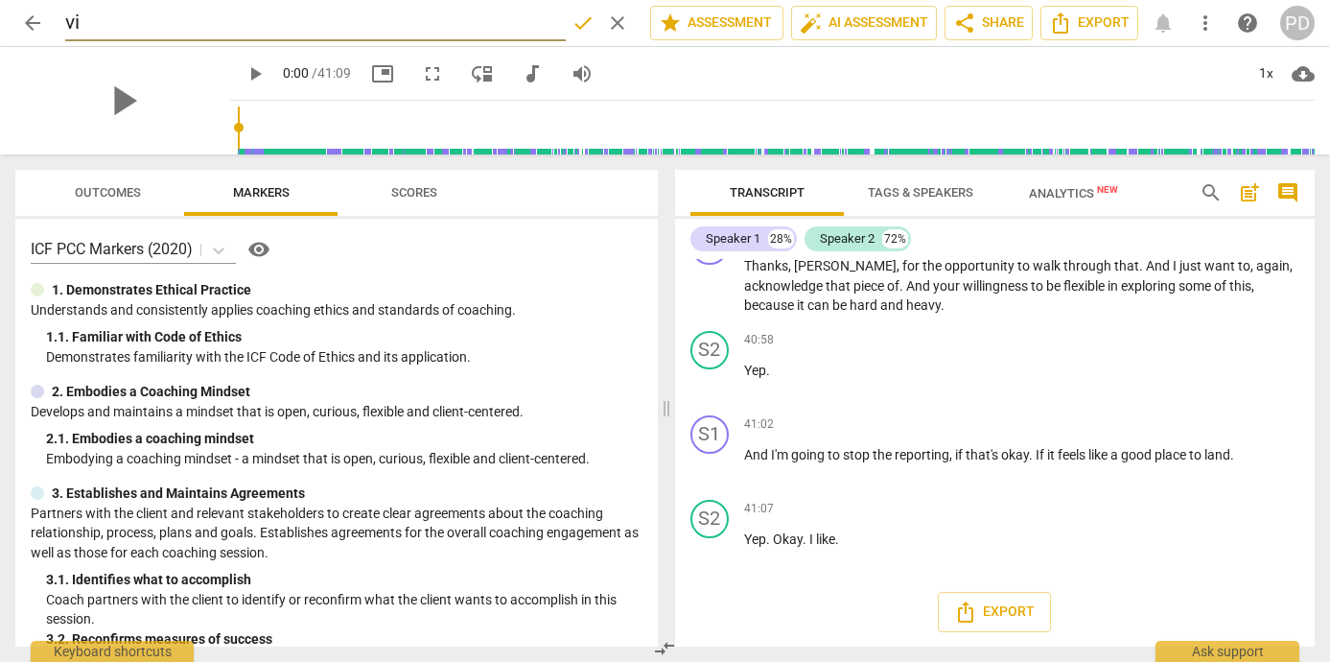
type input "v"
type input "[PERSON_NAME] possible submission"
click at [582, 24] on span "done" at bounding box center [582, 23] width 23 height 23
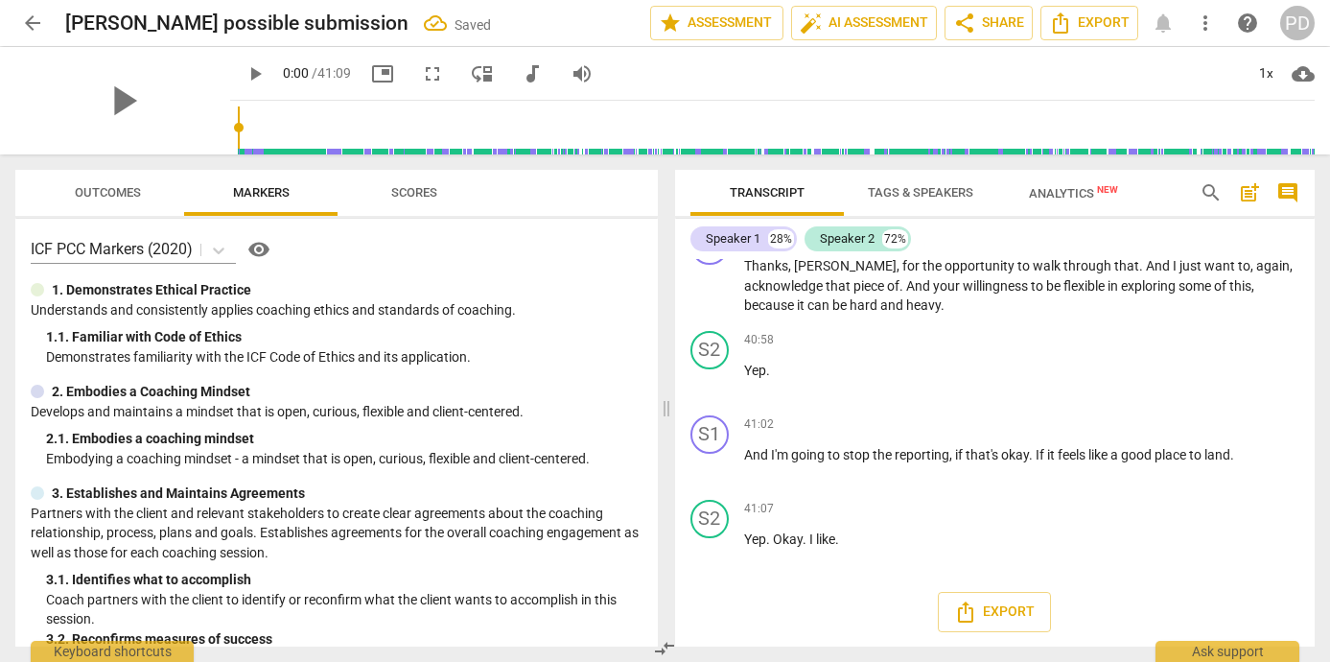
click at [28, 20] on span "arrow_back" at bounding box center [32, 23] width 23 height 23
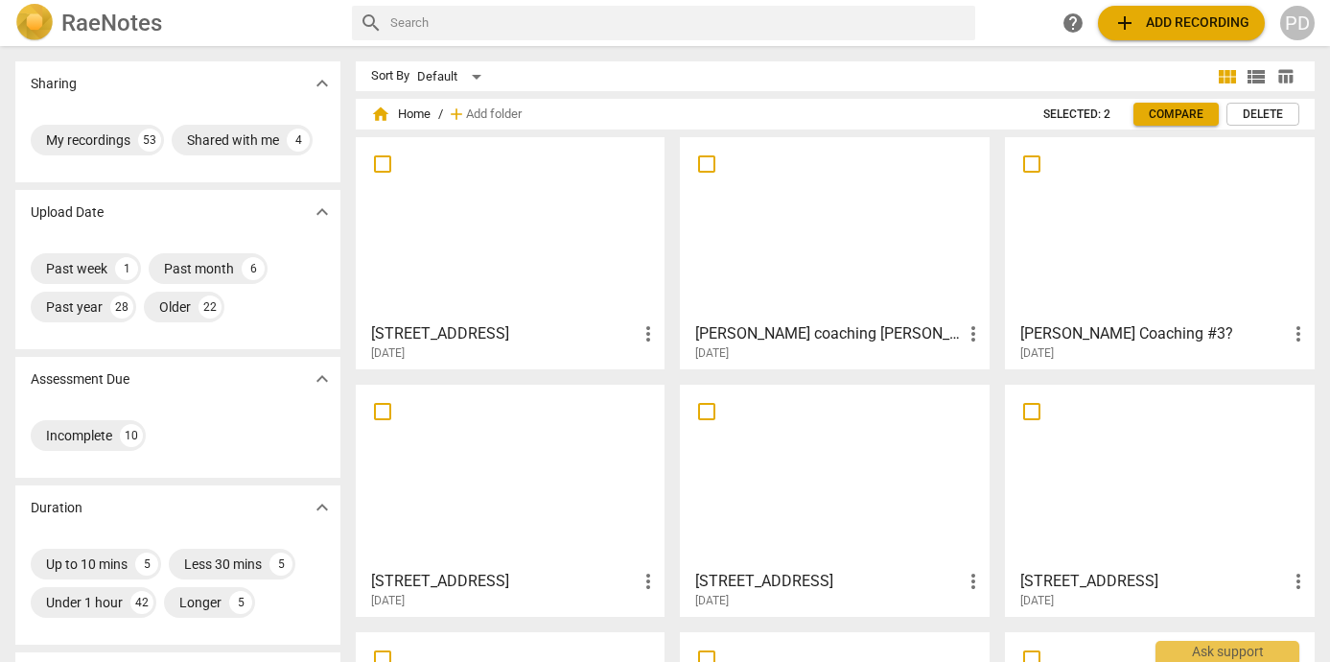
drag, startPoint x: 1322, startPoint y: 235, endPoint x: 1314, endPoint y: 401, distance: 166.1
click at [1314, 401] on div "Doukhobour Rd 17 more_vert [DATE] [PERSON_NAME] coaching [PERSON_NAME] (ICF Rec…" at bounding box center [843, 508] width 974 height 742
